Goal: Check status

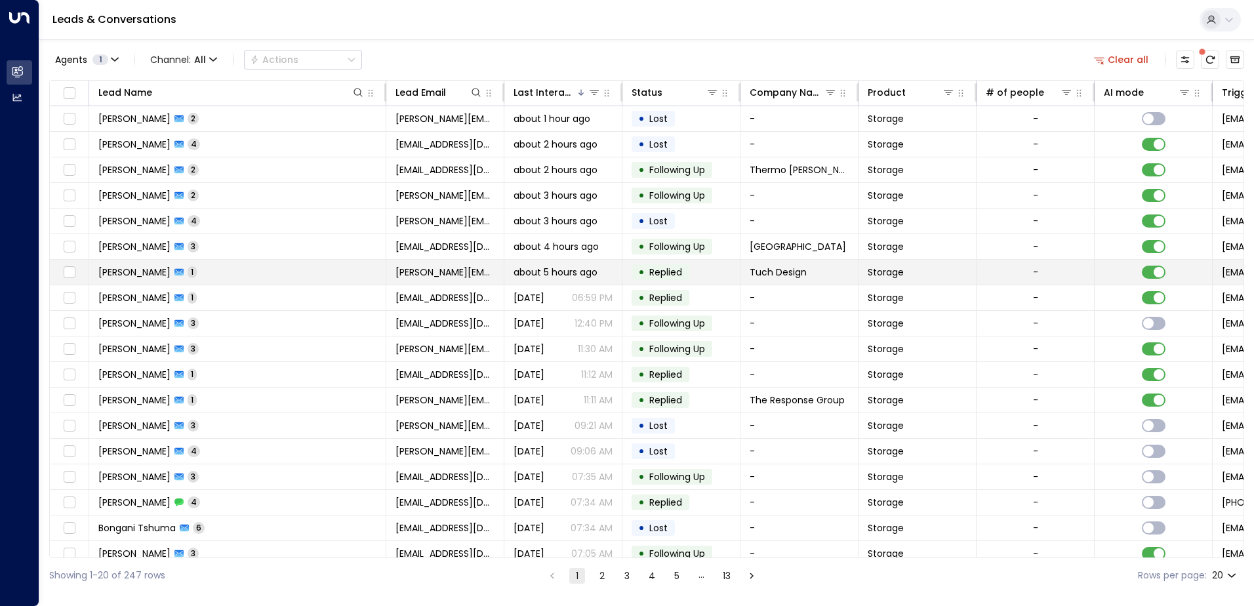
click at [335, 281] on td "[PERSON_NAME] 1" at bounding box center [237, 272] width 297 height 25
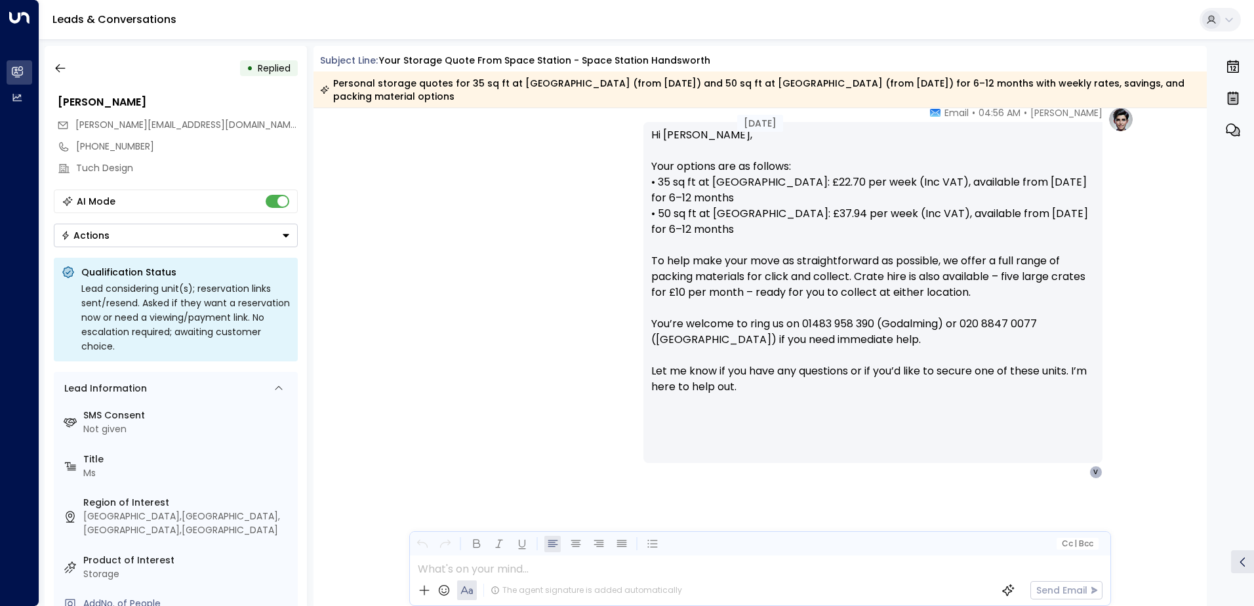
scroll to position [484, 0]
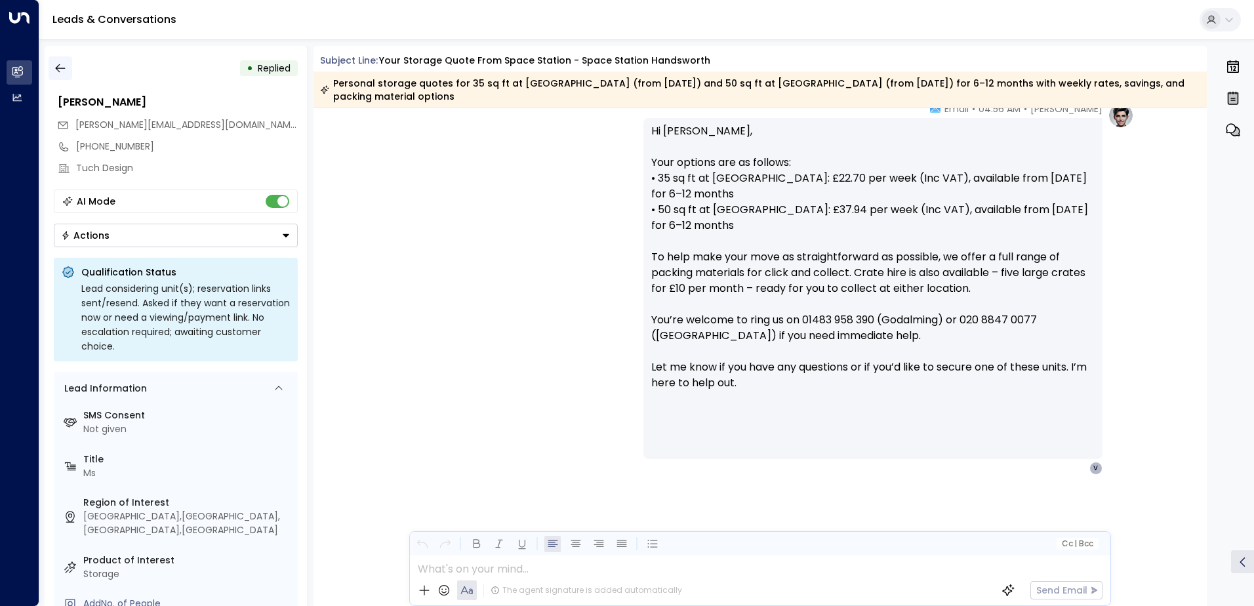
click at [65, 70] on icon "button" at bounding box center [60, 68] width 13 height 13
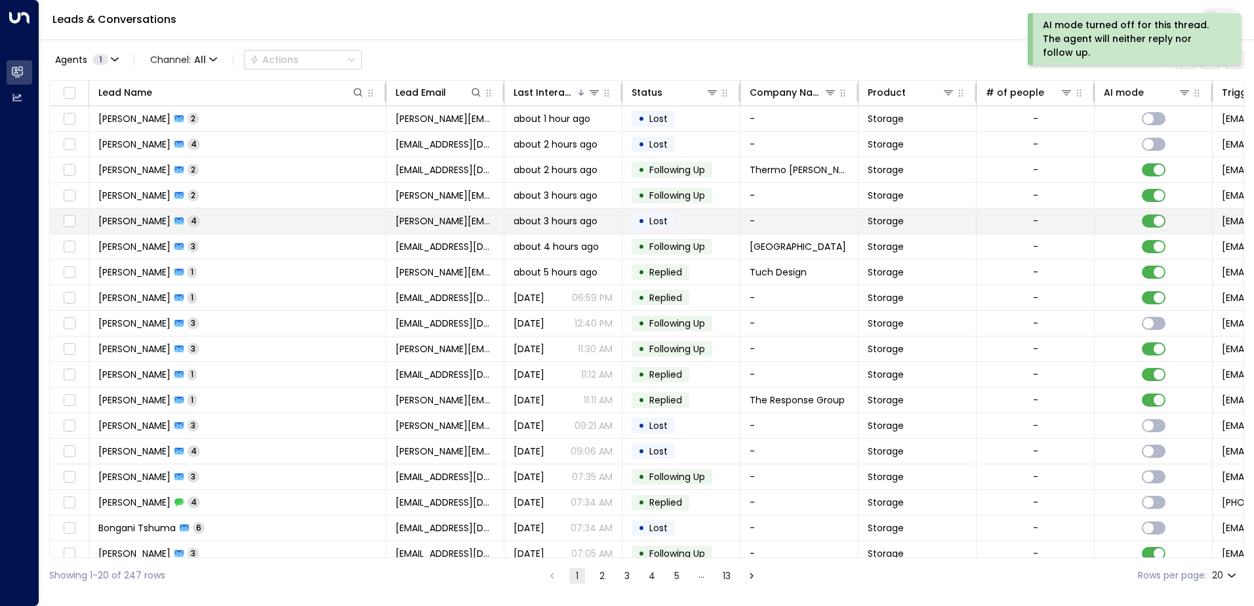
click at [1139, 226] on td at bounding box center [1154, 221] width 118 height 25
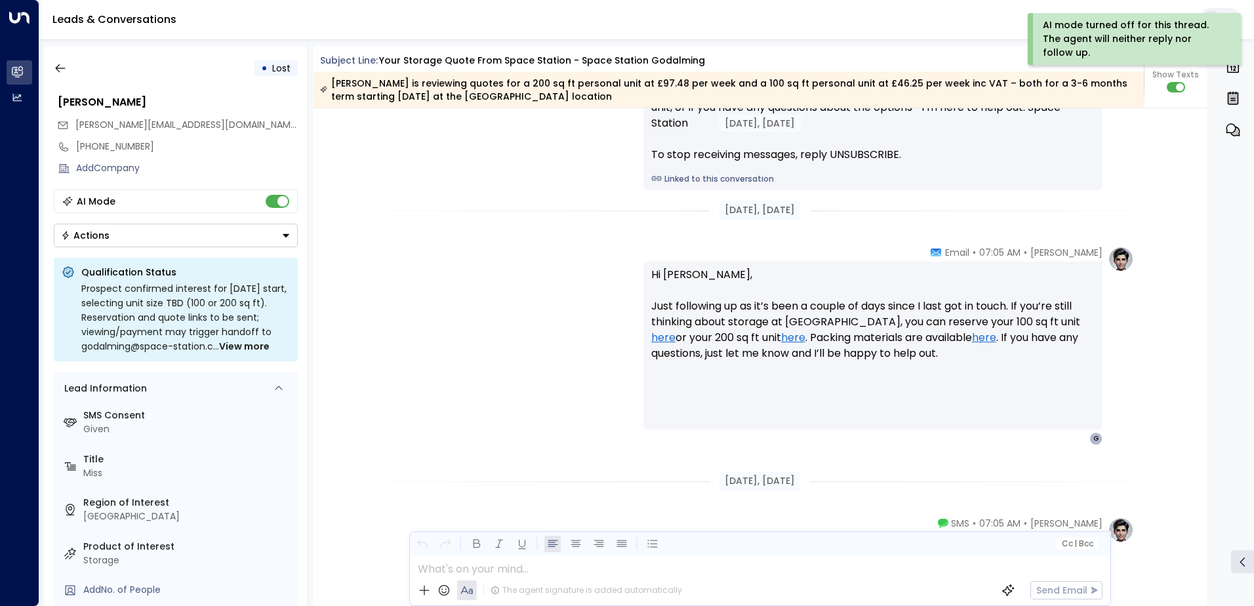
scroll to position [1319, 0]
click at [65, 62] on icon "button" at bounding box center [60, 68] width 13 height 13
